Goal: Task Accomplishment & Management: Complete application form

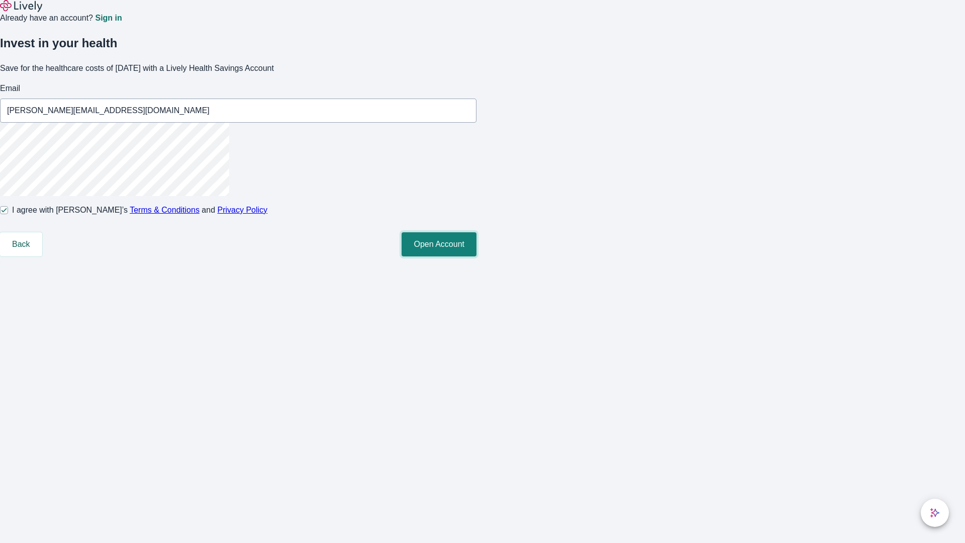
click at [477, 256] on button "Open Account" at bounding box center [439, 244] width 75 height 24
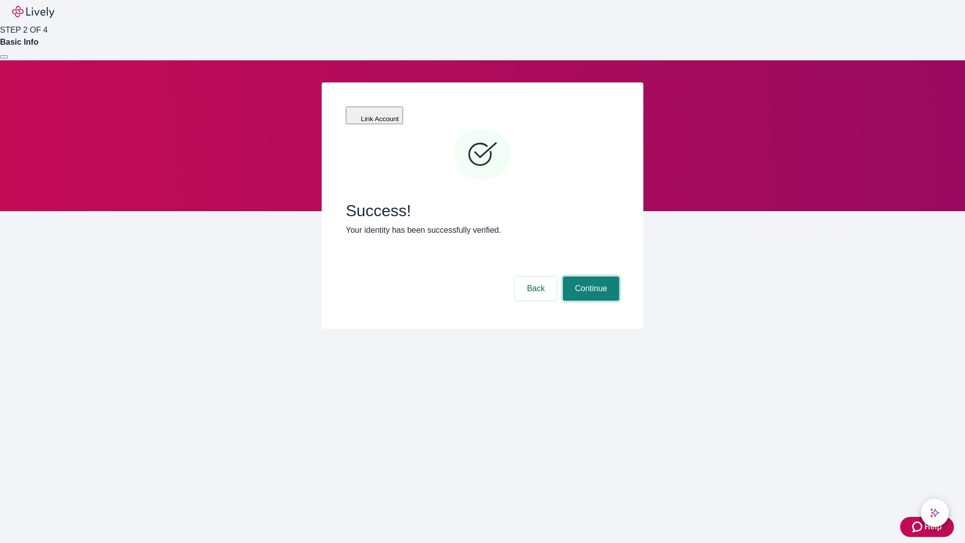
click at [590, 277] on button "Continue" at bounding box center [591, 289] width 56 height 24
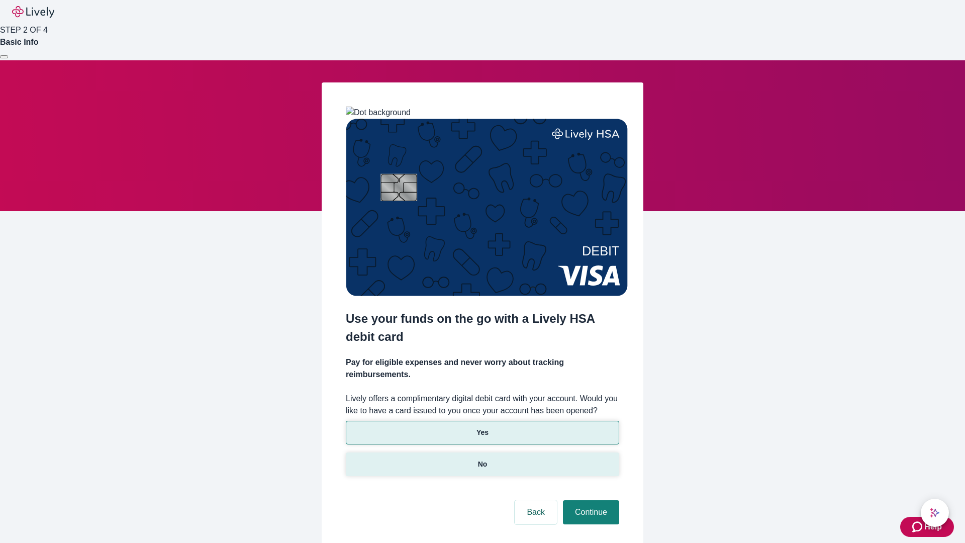
click at [482, 459] on p "No" at bounding box center [483, 464] width 10 height 11
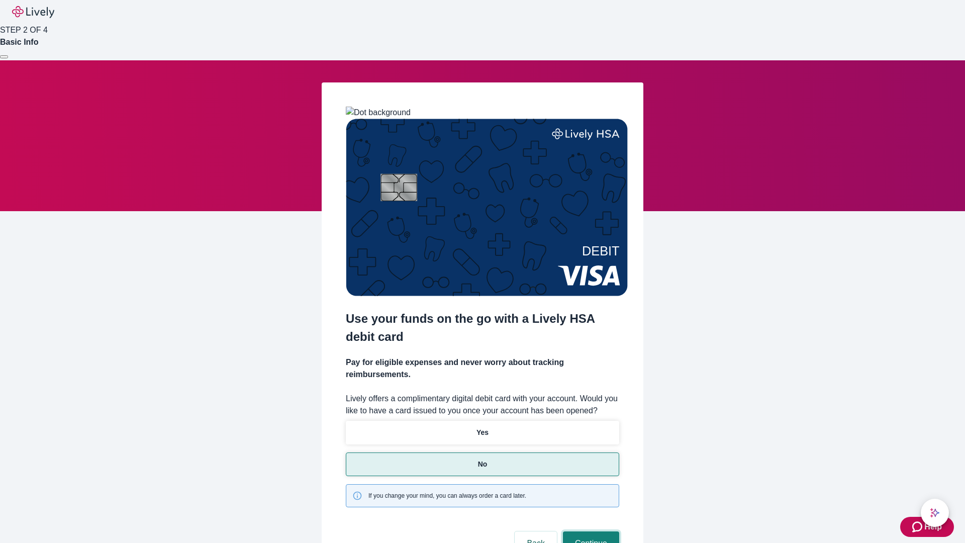
click at [590, 531] on button "Continue" at bounding box center [591, 543] width 56 height 24
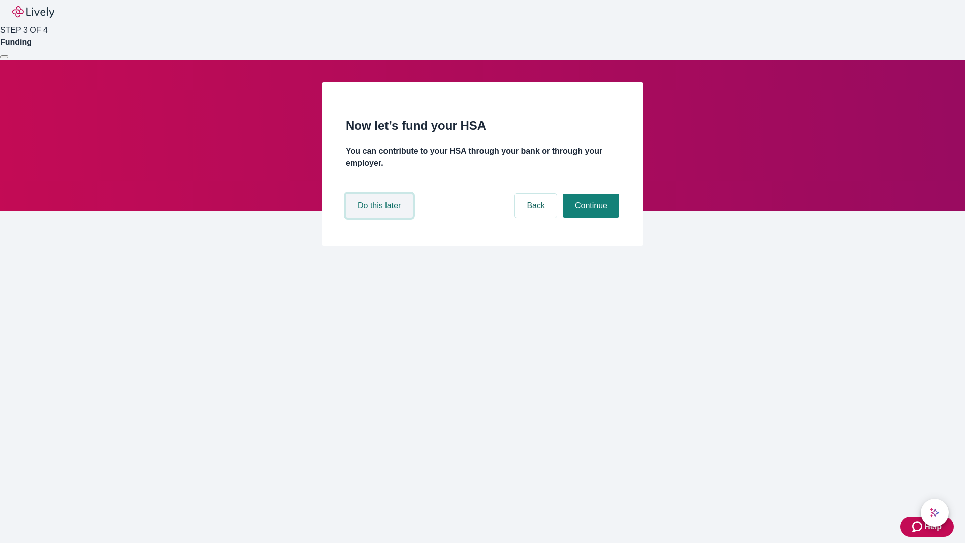
click at [381, 218] on button "Do this later" at bounding box center [379, 206] width 67 height 24
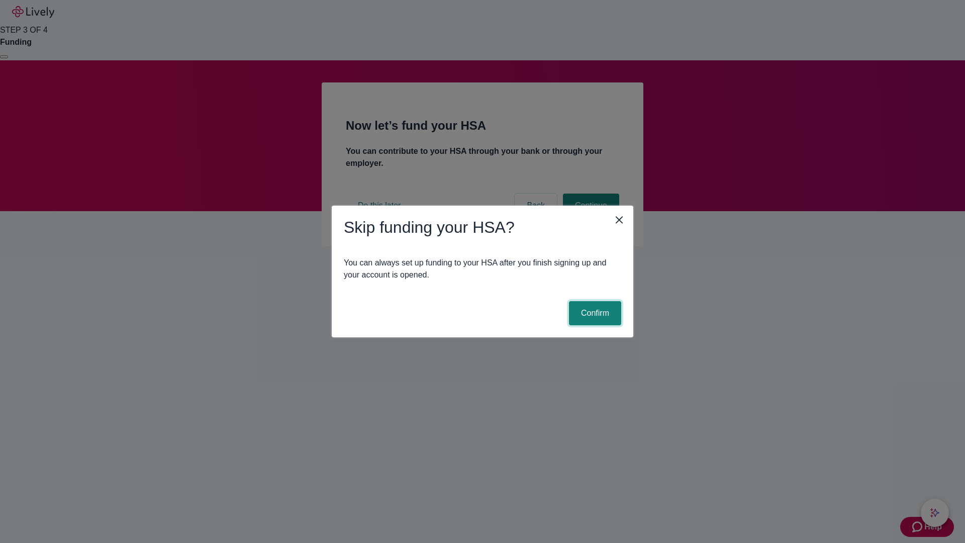
click at [594, 313] on button "Confirm" at bounding box center [595, 313] width 52 height 24
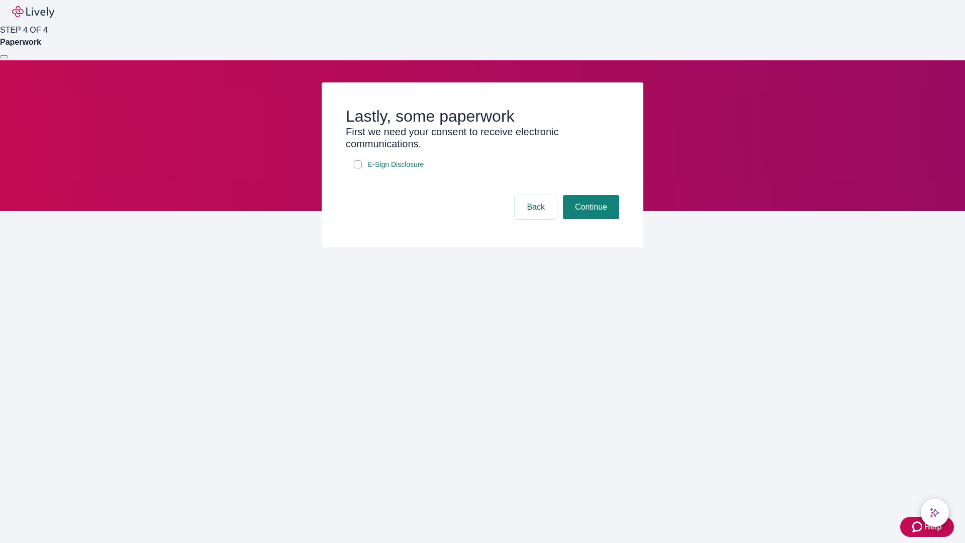
click at [358, 168] on input "E-Sign Disclosure" at bounding box center [358, 164] width 8 height 8
checkbox input "true"
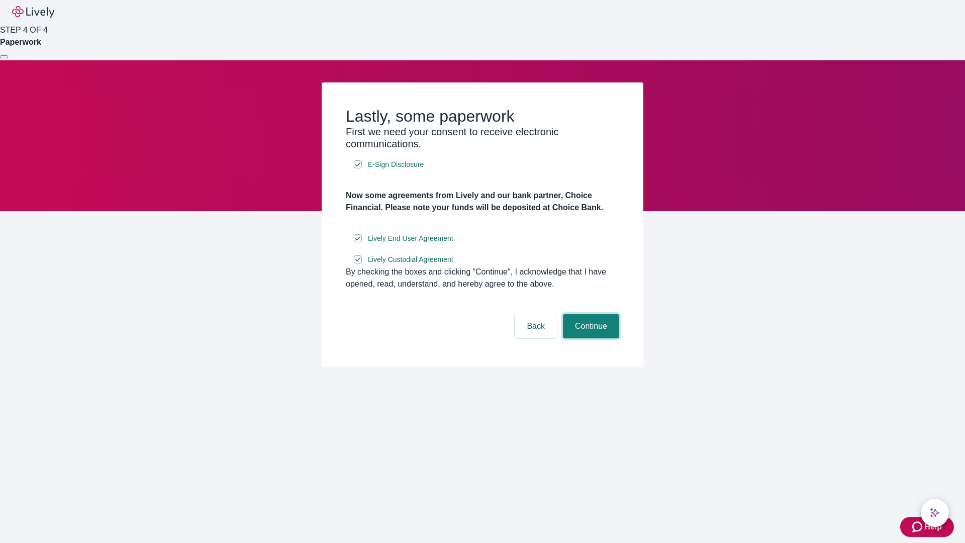
click at [590, 338] on button "Continue" at bounding box center [591, 326] width 56 height 24
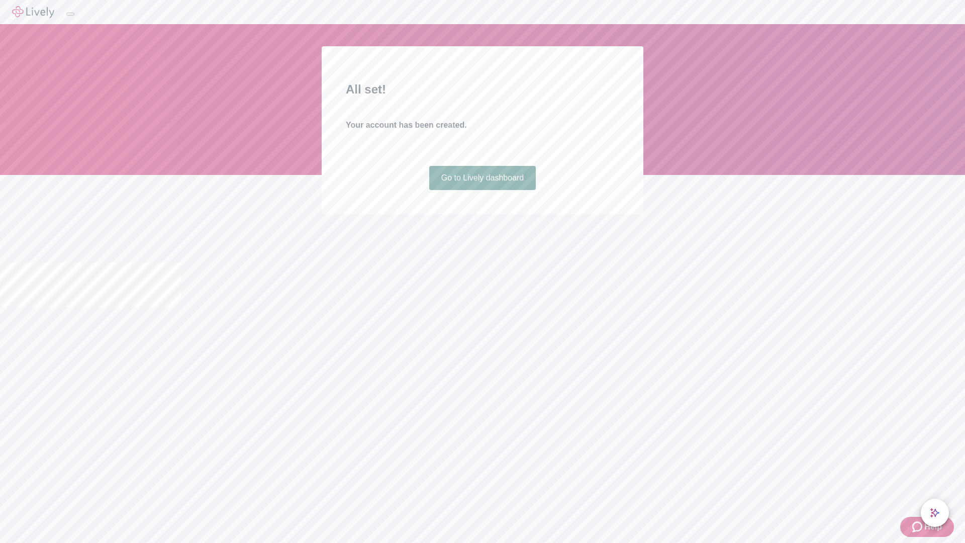
click at [482, 190] on link "Go to Lively dashboard" at bounding box center [482, 178] width 107 height 24
